Goal: Task Accomplishment & Management: Use online tool/utility

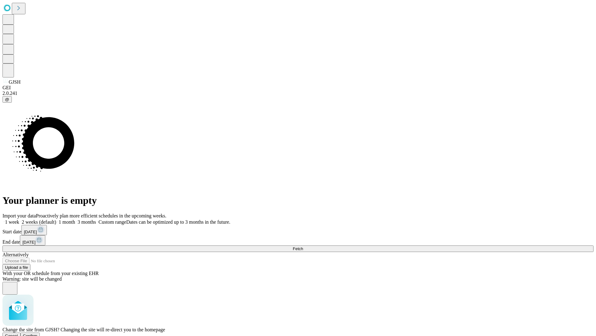
click at [38, 333] on span "Confirm" at bounding box center [30, 335] width 15 height 5
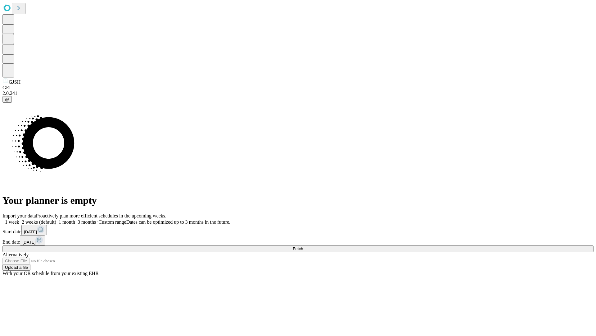
click at [19, 219] on label "1 week" at bounding box center [10, 221] width 17 height 5
click at [303, 246] on span "Fetch" at bounding box center [298, 248] width 10 height 5
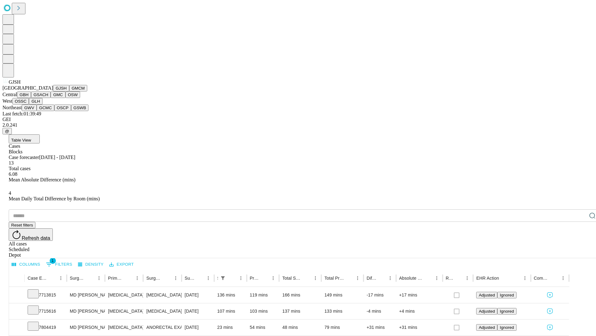
click at [69, 91] on button "GMCM" at bounding box center [78, 88] width 18 height 7
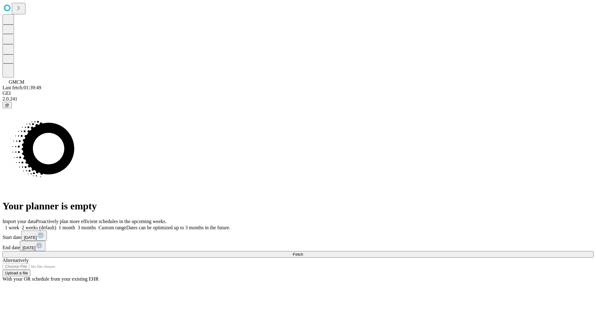
click at [19, 225] on label "1 week" at bounding box center [10, 227] width 17 height 5
click at [303, 252] on span "Fetch" at bounding box center [298, 254] width 10 height 5
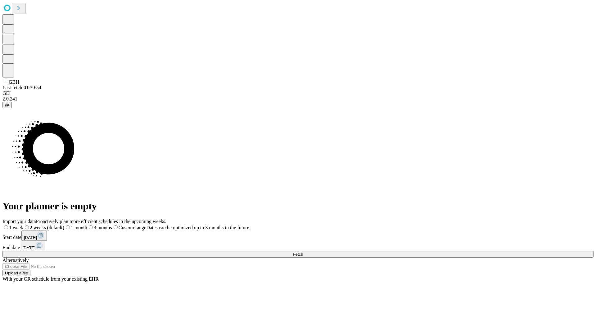
click at [23, 225] on label "1 week" at bounding box center [12, 227] width 21 height 5
click at [303, 252] on span "Fetch" at bounding box center [298, 254] width 10 height 5
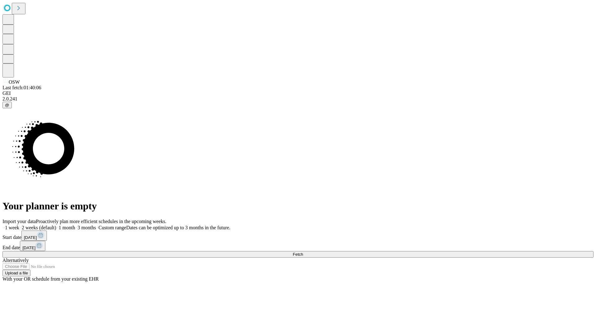
click at [19, 225] on label "1 week" at bounding box center [10, 227] width 17 height 5
click at [303, 252] on span "Fetch" at bounding box center [298, 254] width 10 height 5
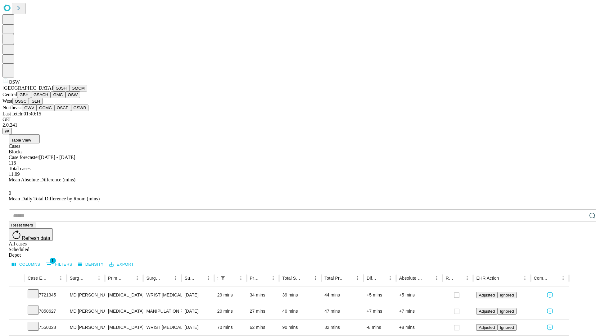
click at [29, 104] on button "OSSC" at bounding box center [20, 101] width 17 height 7
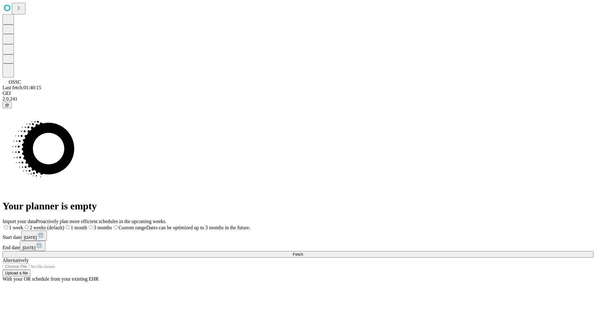
click at [23, 225] on label "1 week" at bounding box center [12, 227] width 21 height 5
click at [303, 252] on span "Fetch" at bounding box center [298, 254] width 10 height 5
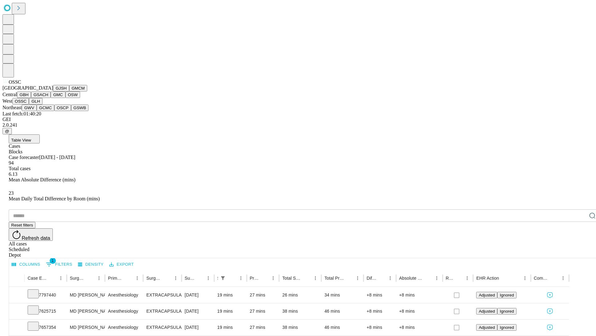
click at [42, 104] on button "GLH" at bounding box center [35, 101] width 13 height 7
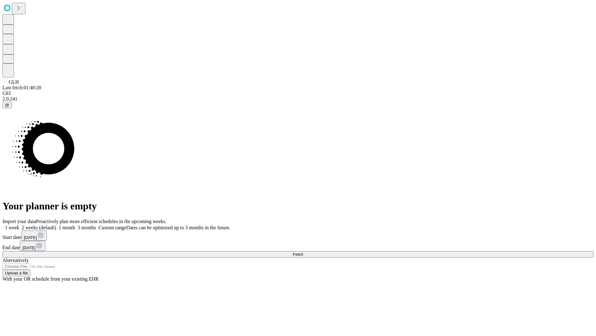
click at [19, 225] on label "1 week" at bounding box center [10, 227] width 17 height 5
click at [303, 252] on span "Fetch" at bounding box center [298, 254] width 10 height 5
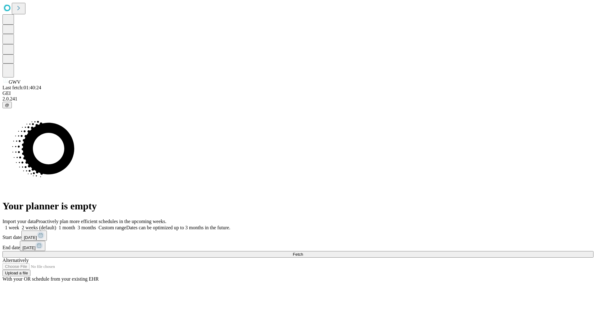
click at [303, 252] on span "Fetch" at bounding box center [298, 254] width 10 height 5
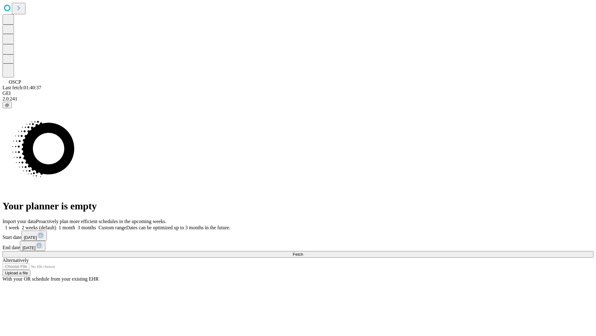
click at [19, 225] on label "1 week" at bounding box center [10, 227] width 17 height 5
click at [303, 252] on span "Fetch" at bounding box center [298, 254] width 10 height 5
